Goal: Task Accomplishment & Management: Manage account settings

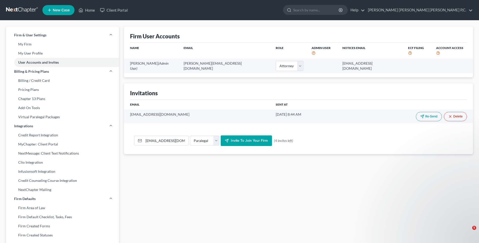
select select "0"
select select "paralegal"
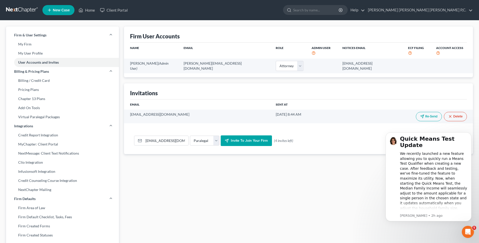
click at [67, 9] on span "New Case" at bounding box center [61, 10] width 17 height 4
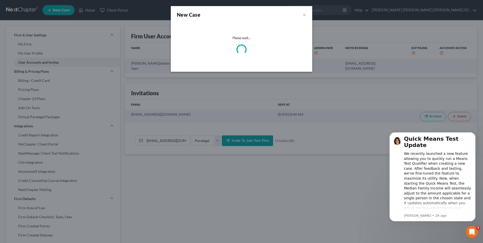
select select "1"
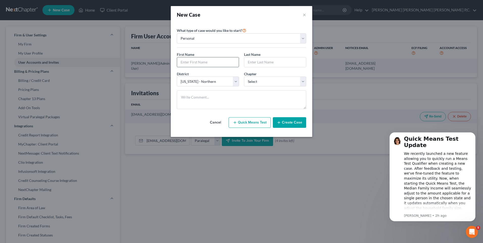
click at [208, 63] on input "text" at bounding box center [208, 62] width 62 height 10
type input "Denise"
type input "Mayer"
click at [301, 80] on select "Select 7 11 12 13" at bounding box center [275, 82] width 62 height 10
select select "3"
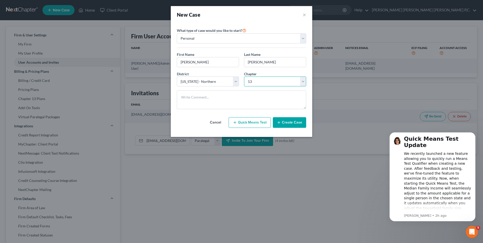
click at [244, 77] on select "Select 7 11 12 13" at bounding box center [275, 82] width 62 height 10
click at [280, 124] on icon "button" at bounding box center [279, 122] width 4 height 4
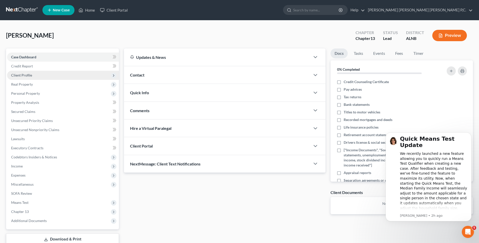
click at [37, 77] on span "Client Profile" at bounding box center [63, 75] width 112 height 9
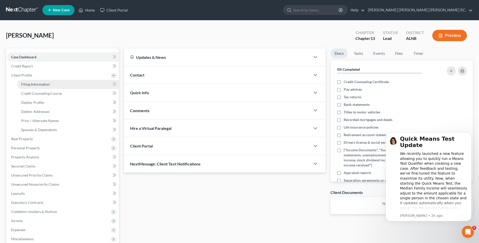
click at [42, 84] on span "Filing Information" at bounding box center [35, 84] width 29 height 4
select select "1"
select select "0"
select select "3"
select select "1"
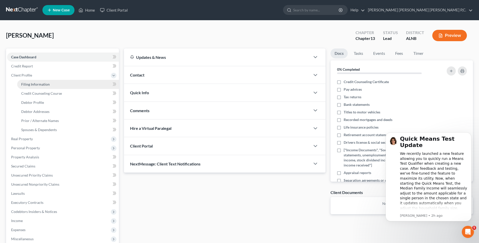
select select "0"
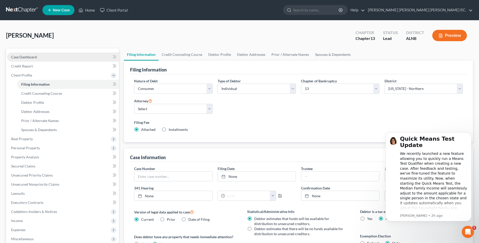
click at [25, 57] on span "Case Dashboard" at bounding box center [24, 57] width 26 height 4
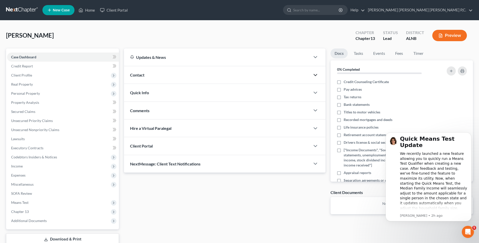
click at [314, 74] on icon "button" at bounding box center [315, 75] width 6 height 6
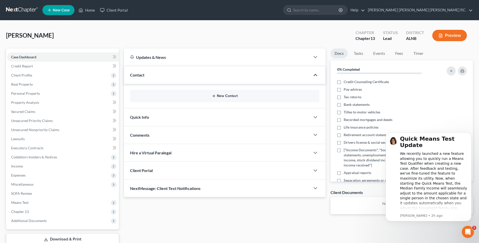
click at [226, 95] on button "New Contact" at bounding box center [224, 96] width 181 height 4
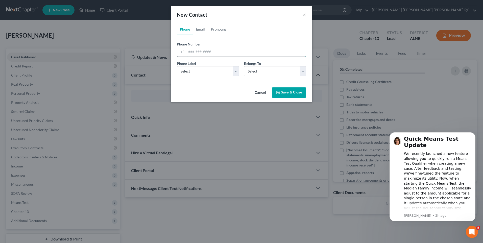
click at [197, 52] on input "tel" at bounding box center [245, 52] width 119 height 10
type input "(251) 223-0842"
click at [232, 71] on select "Select Mobile Home Work Other" at bounding box center [208, 71] width 62 height 10
select select "0"
click at [177, 66] on select "Select Mobile Home Work Other" at bounding box center [208, 71] width 62 height 10
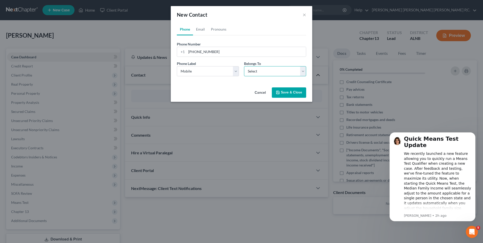
click at [304, 71] on select "Select Client Other" at bounding box center [275, 71] width 62 height 10
select select "1"
click at [244, 66] on select "Select Client Other" at bounding box center [275, 71] width 62 height 10
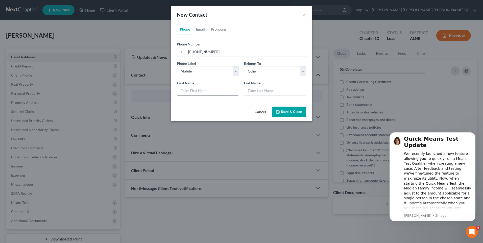
click at [205, 90] on input "text" at bounding box center [208, 91] width 62 height 10
type input "Maleah"
type input "durham"
click at [280, 110] on icon "button" at bounding box center [278, 112] width 4 height 4
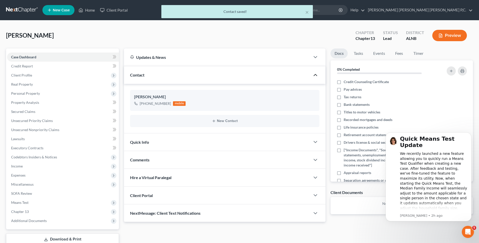
click at [312, 142] on div at bounding box center [317, 142] width 15 height 10
click at [314, 142] on icon "button" at bounding box center [315, 142] width 6 height 6
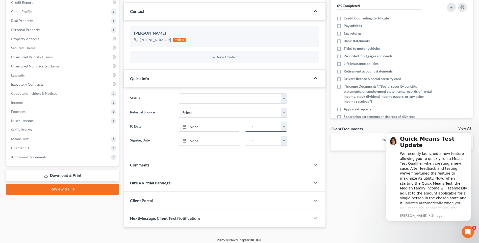
scroll to position [67, 0]
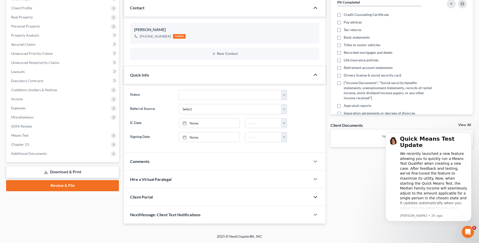
click at [316, 197] on icon "button" at bounding box center [315, 197] width 6 height 6
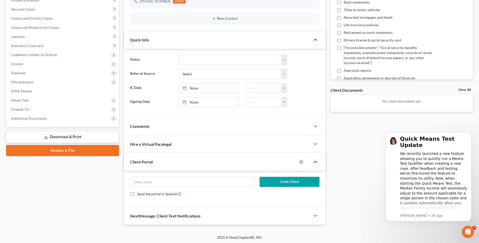
scroll to position [103, 0]
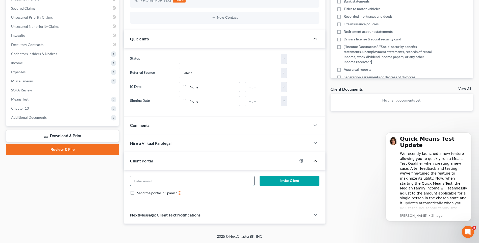
click at [137, 180] on input "email" at bounding box center [192, 181] width 124 height 10
type input "dmayer@crumbleylaw.com"
click at [284, 179] on button "Invite Client" at bounding box center [290, 181] width 60 height 10
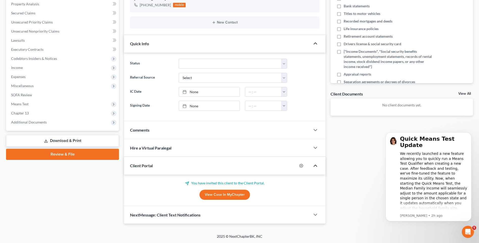
scroll to position [99, 0]
click at [314, 215] on icon "button" at bounding box center [315, 215] width 6 height 6
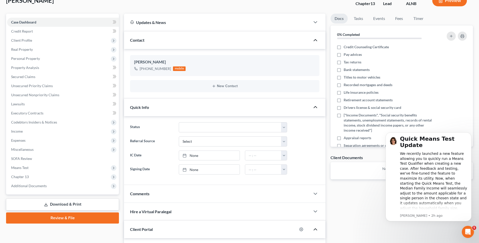
scroll to position [0, 0]
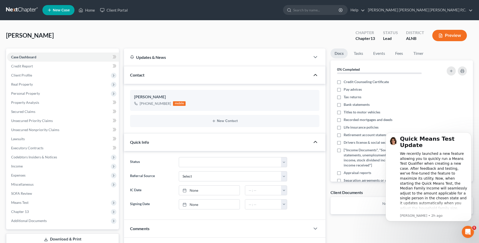
click at [57, 7] on link "New Case" at bounding box center [58, 10] width 32 height 10
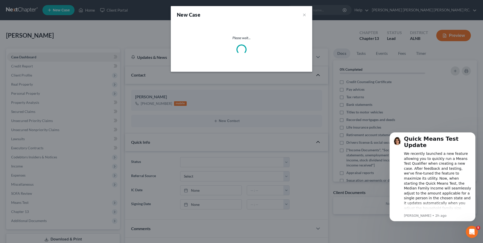
select select "1"
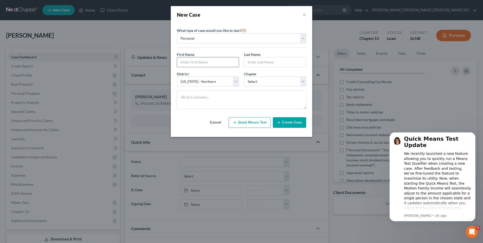
click at [186, 62] on input "text" at bounding box center [208, 62] width 62 height 10
type input "William"
type input "Steele"
click at [302, 82] on select "Select 7 11 12 13" at bounding box center [275, 82] width 62 height 10
select select "0"
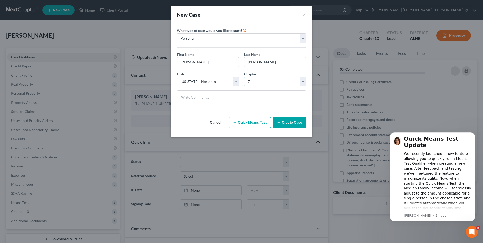
click at [244, 77] on select "Select 7 11 12 13" at bounding box center [275, 82] width 62 height 10
click at [285, 124] on button "Create Case" at bounding box center [289, 122] width 33 height 11
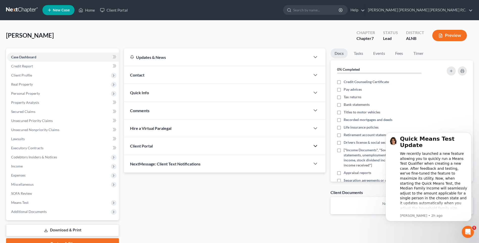
click at [316, 147] on icon "button" at bounding box center [315, 146] width 6 height 6
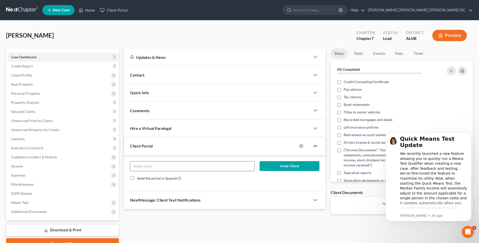
click at [158, 166] on input "email" at bounding box center [192, 166] width 124 height 10
type input "PLANETSTEELE@GMAIL.COM"
click at [270, 166] on button "Invite Client" at bounding box center [290, 166] width 60 height 10
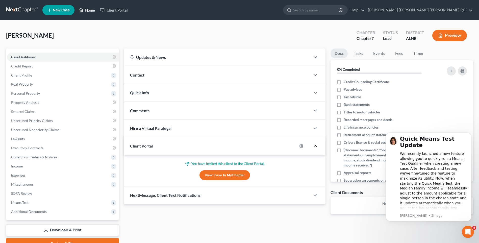
click at [88, 10] on link "Home" at bounding box center [86, 10] width 21 height 9
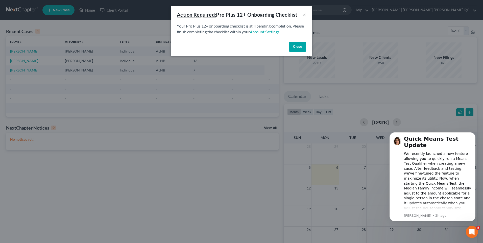
click at [299, 46] on button "Close" at bounding box center [297, 47] width 17 height 10
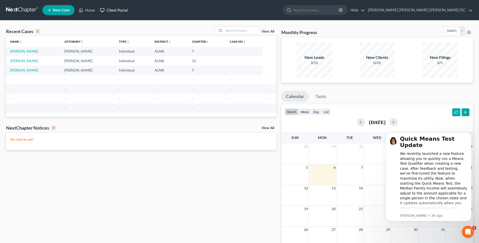
click at [109, 10] on link "Client Portal" at bounding box center [114, 10] width 33 height 9
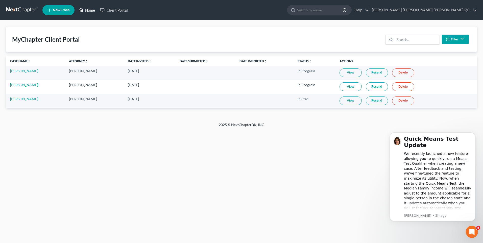
click at [84, 10] on link "Home" at bounding box center [86, 10] width 21 height 9
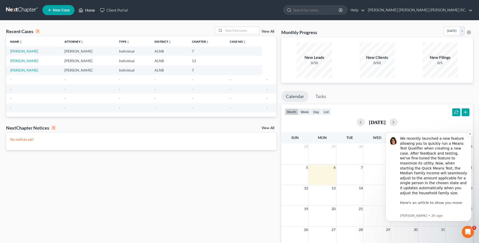
scroll to position [23, 0]
click at [470, 134] on icon "Dismiss notification" at bounding box center [470, 133] width 3 height 3
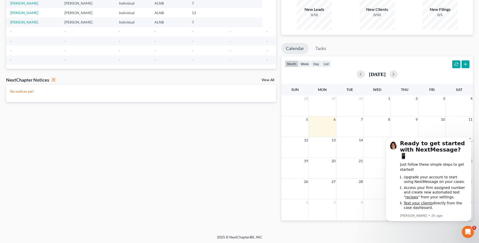
scroll to position [49, 0]
click at [469, 140] on icon "Dismiss notification" at bounding box center [470, 138] width 3 height 3
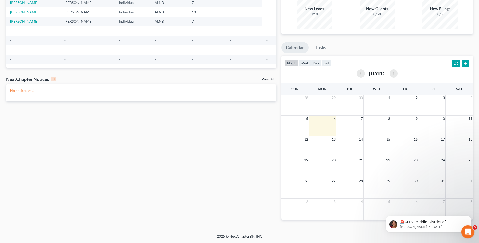
click at [468, 231] on icon "Open Intercom Messenger" at bounding box center [468, 231] width 4 height 4
click at [474, 228] on div "5" at bounding box center [468, 232] width 12 height 12
click at [468, 233] on icon "Open Intercom Messenger" at bounding box center [468, 232] width 4 height 4
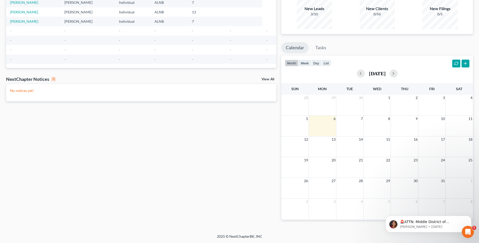
click at [468, 233] on icon "Open Intercom Messenger" at bounding box center [468, 232] width 4 height 4
click at [473, 217] on div "2 3 4 5 6 7 8" at bounding box center [377, 208] width 192 height 21
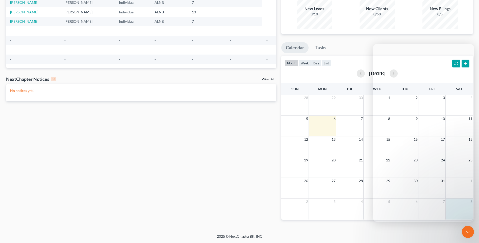
drag, startPoint x: 6, startPoint y: 7, endPoint x: 186, endPoint y: 165, distance: 239.9
click at [479, 157] on div "New Event × Event Title * Date 11/8/2025 close Date 11/8/2025 Time 12:00 AM che…" at bounding box center [239, 121] width 479 height 243
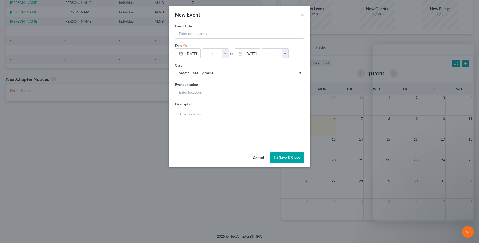
click at [178, 167] on div "New Event × Event Title * Date 11/8/2025 close Date 11/8/2025 Time 12:00 AM che…" at bounding box center [239, 121] width 479 height 243
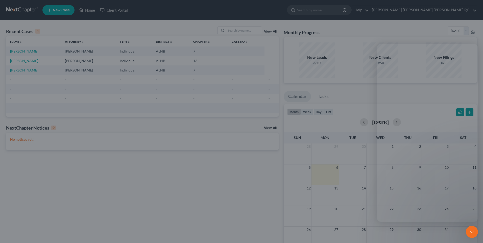
click at [86, 10] on div at bounding box center [241, 121] width 483 height 243
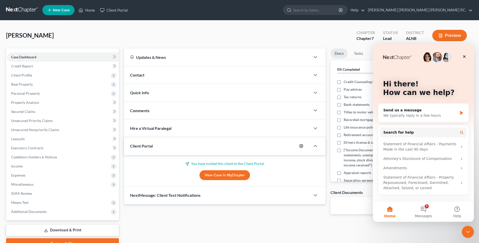
drag, startPoint x: 260, startPoint y: 128, endPoint x: 301, endPoint y: 146, distance: 44.7
click at [301, 146] on circle "button" at bounding box center [301, 146] width 1 height 1
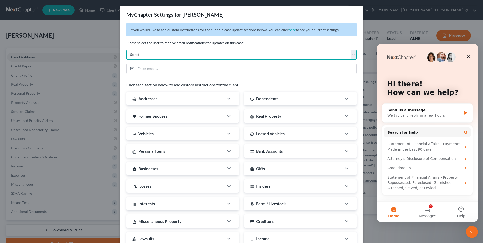
click at [349, 55] on select "Select maleah@crumbleylaw.com deniseaustin2010@gmail.com" at bounding box center [241, 55] width 230 height 10
select select "0"
click at [126, 50] on select "Select maleah@crumbleylaw.com deniseaustin2010@gmail.com" at bounding box center [241, 55] width 230 height 10
click at [345, 72] on input "email" at bounding box center [246, 69] width 221 height 10
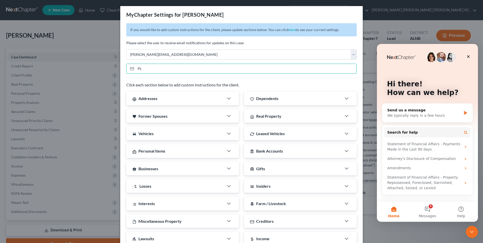
type input "P"
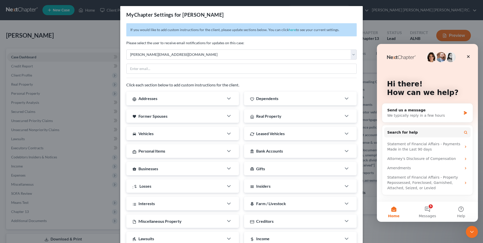
select select "1"
select select "0"
select select "3"
select select "1"
select select "0"
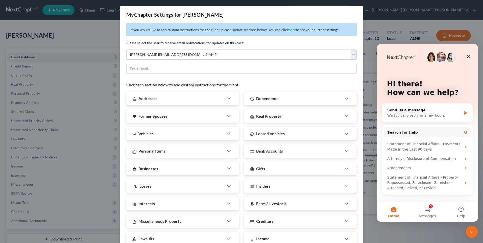
select select "0"
click at [469, 56] on icon "Close" at bounding box center [468, 56] width 3 height 3
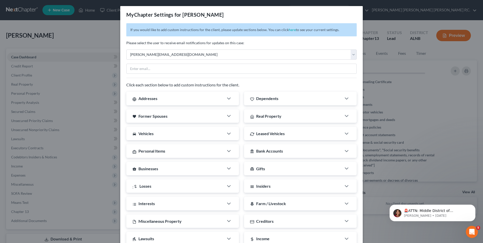
select select "0"
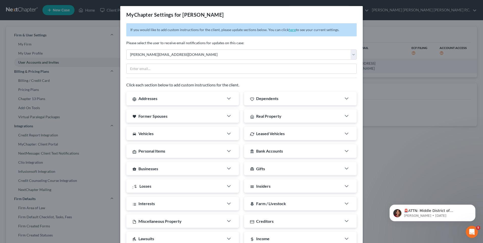
click at [289, 31] on link "here" at bounding box center [292, 30] width 7 height 4
select select
type textarea "Hello! Welcome to MyChapter. We are here to help make the bankruptcy filing pro…"
click at [289, 30] on link "here" at bounding box center [292, 30] width 7 height 4
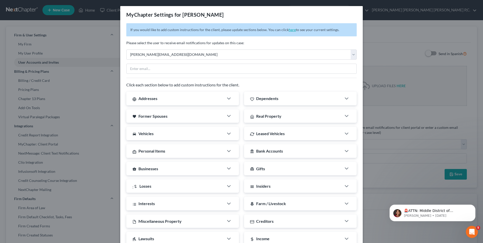
click at [289, 30] on link "here" at bounding box center [292, 30] width 7 height 4
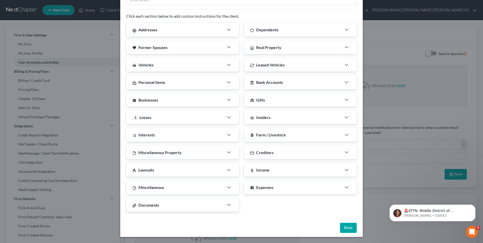
click at [349, 226] on button "Done" at bounding box center [348, 228] width 17 height 10
click at [349, 227] on button "Done" at bounding box center [348, 228] width 17 height 10
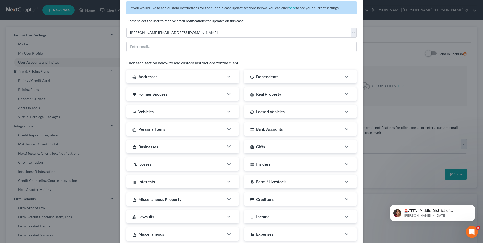
scroll to position [0, 0]
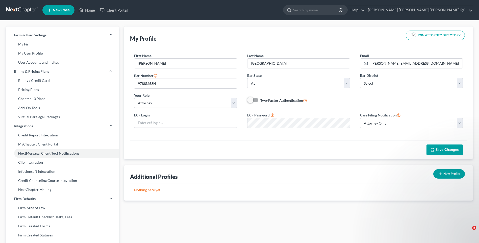
select select "0"
select select "attorney"
select select "0"
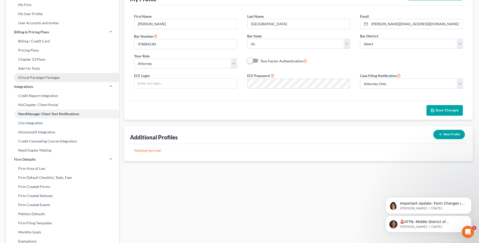
scroll to position [51, 0]
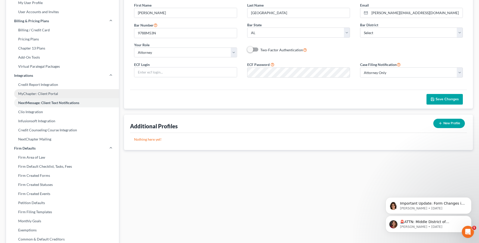
click at [61, 93] on link "MyChapter: Client Portal" at bounding box center [62, 93] width 113 height 9
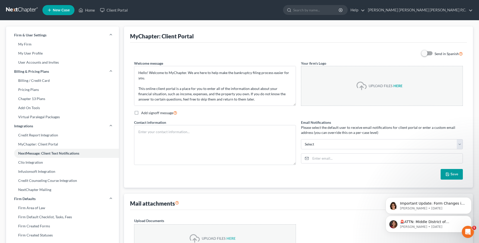
click at [398, 87] on input "file" at bounding box center [400, 85] width 12 height 9
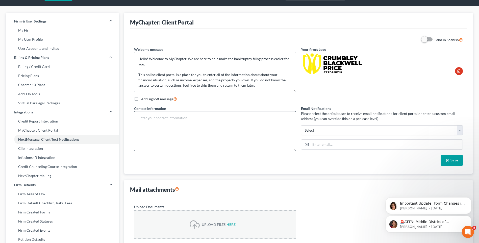
scroll to position [25, 0]
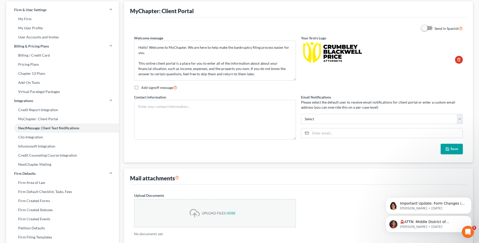
click at [141, 87] on label "Add signoff message" at bounding box center [159, 88] width 36 height 6
click at [143, 87] on input "Add signoff message" at bounding box center [144, 86] width 3 height 3
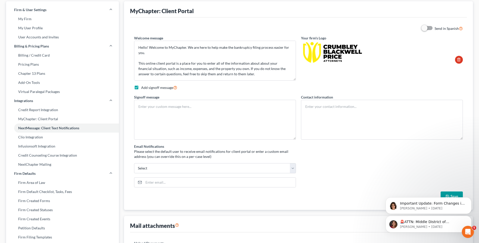
click at [141, 87] on label "Add signoff message" at bounding box center [159, 88] width 36 height 6
click at [143, 87] on input "Add signoff message" at bounding box center [144, 86] width 3 height 3
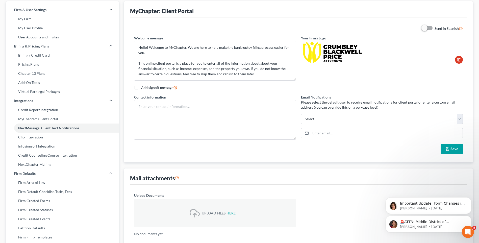
click at [141, 87] on label "Add signoff message" at bounding box center [159, 88] width 36 height 6
click at [143, 87] on input "Add signoff message" at bounding box center [144, 86] width 3 height 3
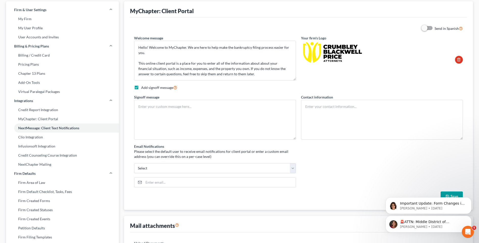
click at [141, 87] on label "Add signoff message" at bounding box center [159, 88] width 36 height 6
click at [143, 87] on input "Add signoff message" at bounding box center [144, 86] width 3 height 3
checkbox input "false"
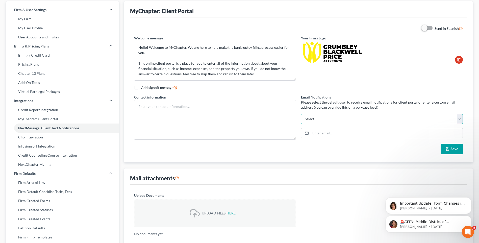
click at [458, 119] on select "maleah@crumbleylaw.com deniseaustin2010@gmail.com Select" at bounding box center [382, 119] width 162 height 10
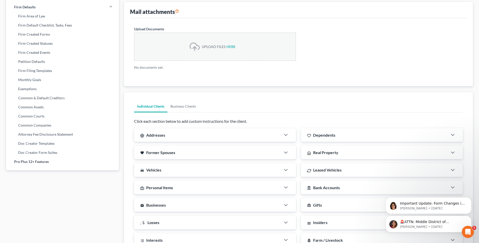
scroll to position [65, 0]
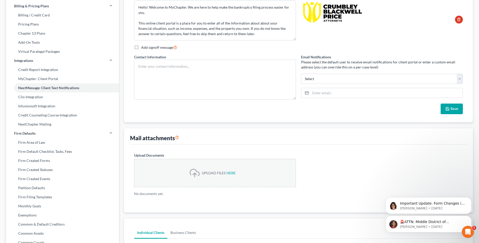
click at [450, 111] on button "Save" at bounding box center [452, 109] width 22 height 11
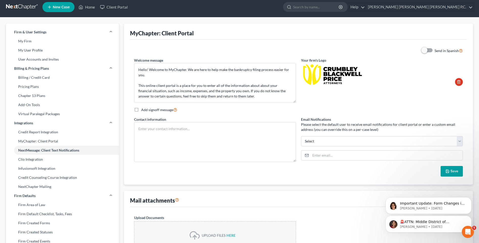
scroll to position [0, 0]
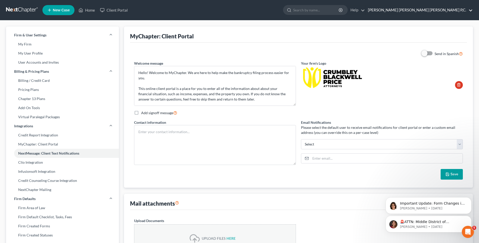
click at [469, 8] on link "[PERSON_NAME] [PERSON_NAME] [PERSON_NAME] P,C." at bounding box center [419, 10] width 107 height 9
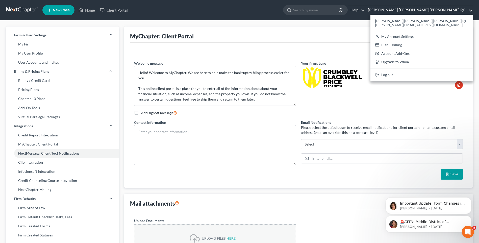
click at [305, 12] on ul "New Case Home Client Portal - No Result - See all results Or Press Enter... Hel…" at bounding box center [257, 10] width 431 height 13
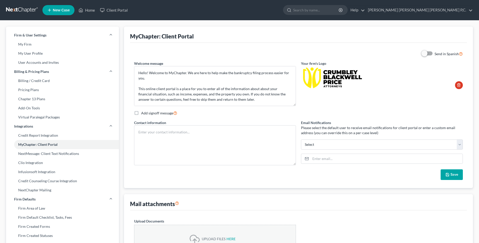
select select
